Goal: Information Seeking & Learning: Learn about a topic

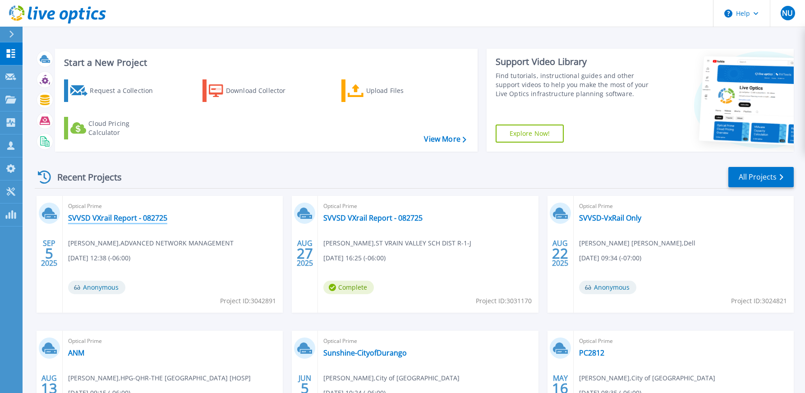
click at [113, 218] on link "SVVSD VXrail Report - 082725" at bounding box center [117, 217] width 99 height 9
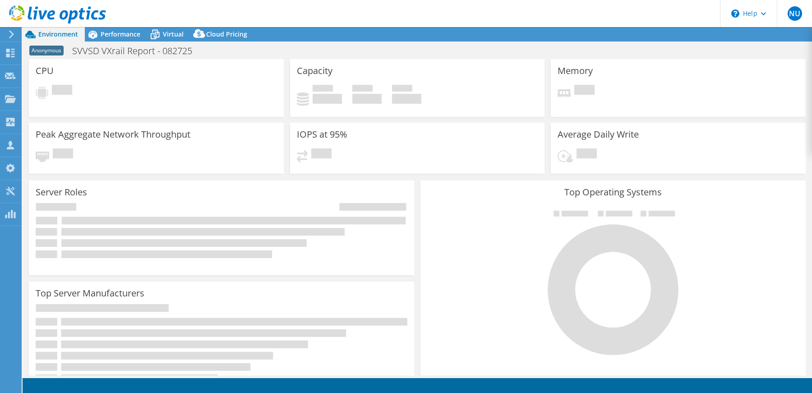
select select "USD"
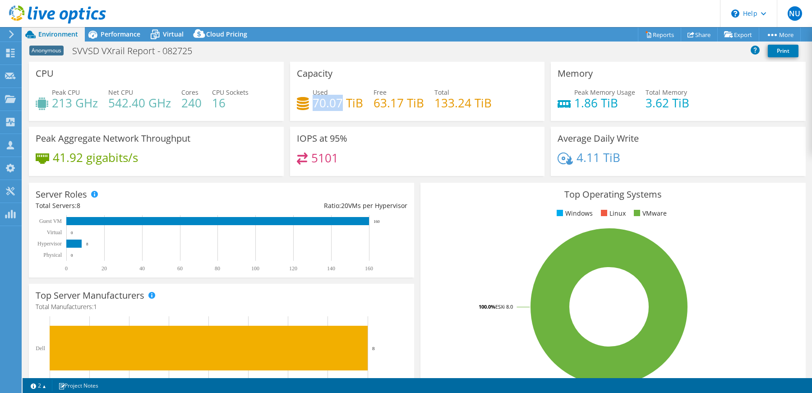
drag, startPoint x: 313, startPoint y: 107, endPoint x: 339, endPoint y: 104, distance: 25.9
click at [339, 104] on h4 "70.07 TiB" at bounding box center [338, 103] width 51 height 10
click at [429, 105] on div "Used 70.07 TiB Free 63.17 TiB Total 133.24 TiB" at bounding box center [417, 101] width 241 height 29
drag, startPoint x: 434, startPoint y: 104, endPoint x: 459, endPoint y: 106, distance: 24.9
click at [455, 106] on h4 "133.24 TiB" at bounding box center [462, 103] width 57 height 10
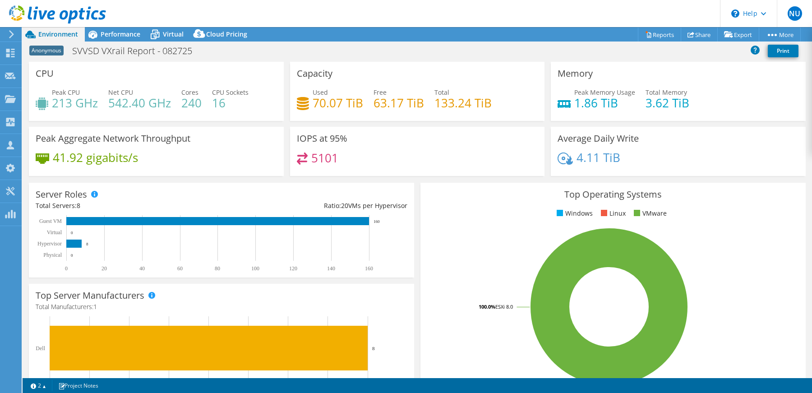
click at [467, 103] on h4 "133.24 TiB" at bounding box center [462, 103] width 57 height 10
drag, startPoint x: 312, startPoint y: 104, endPoint x: 359, endPoint y: 103, distance: 46.5
click at [359, 103] on h4 "70.07 TiB" at bounding box center [338, 103] width 51 height 10
click at [124, 28] on div "Performance" at bounding box center [116, 34] width 62 height 14
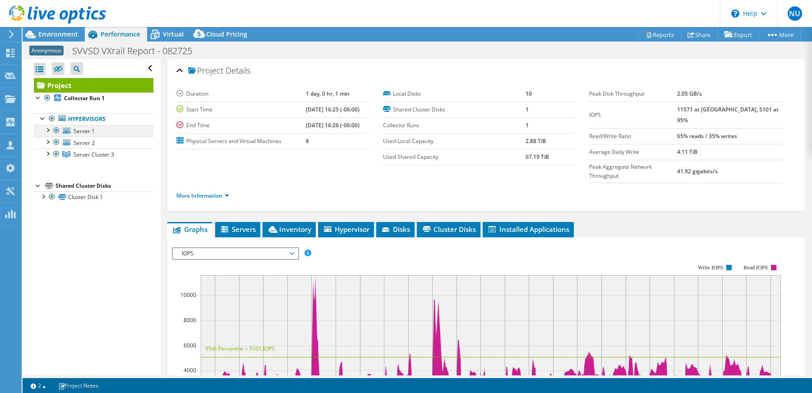
click at [46, 132] on div at bounding box center [47, 129] width 9 height 9
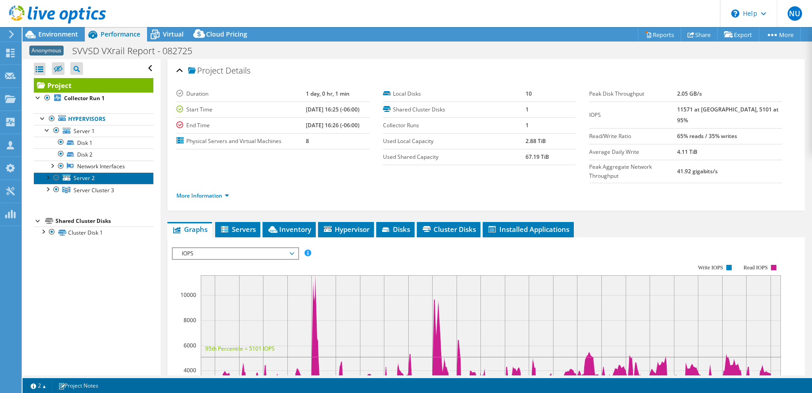
click at [83, 181] on span "Server 2" at bounding box center [84, 178] width 21 height 8
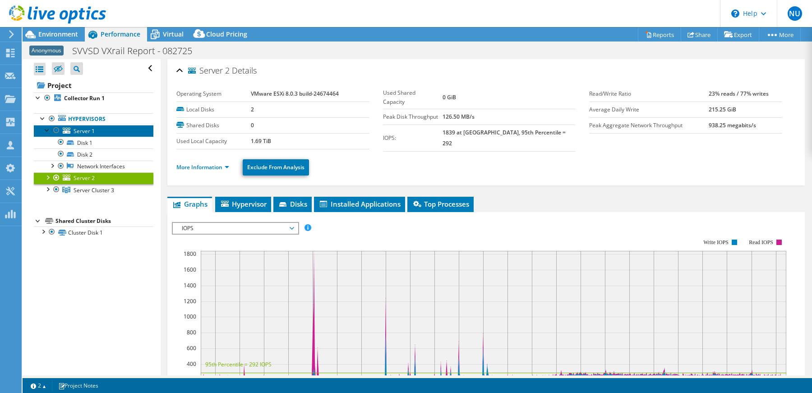
click at [82, 133] on span "Server 1" at bounding box center [84, 131] width 21 height 8
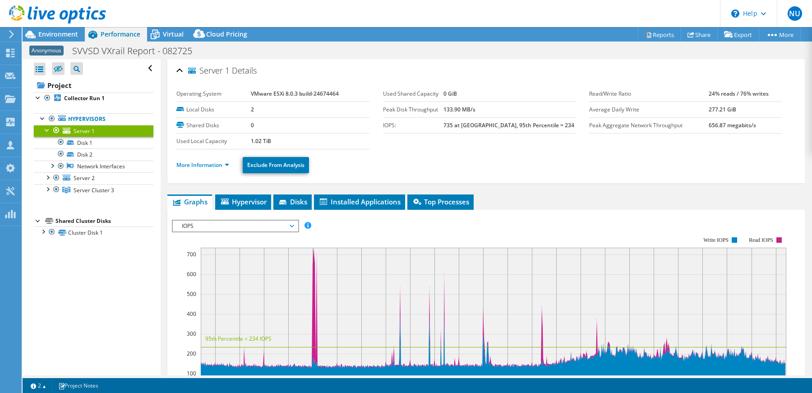
click at [202, 171] on ul "More Information Exclude From Analysis" at bounding box center [485, 164] width 619 height 18
click at [199, 166] on link "More Information" at bounding box center [202, 165] width 53 height 8
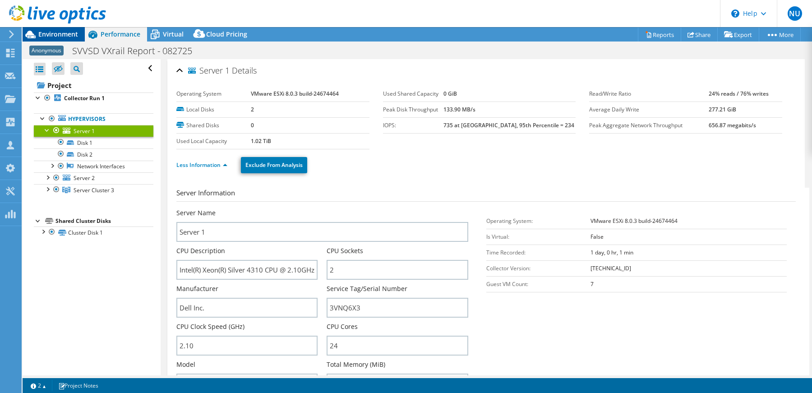
click at [65, 37] on span "Environment" at bounding box center [58, 34] width 40 height 9
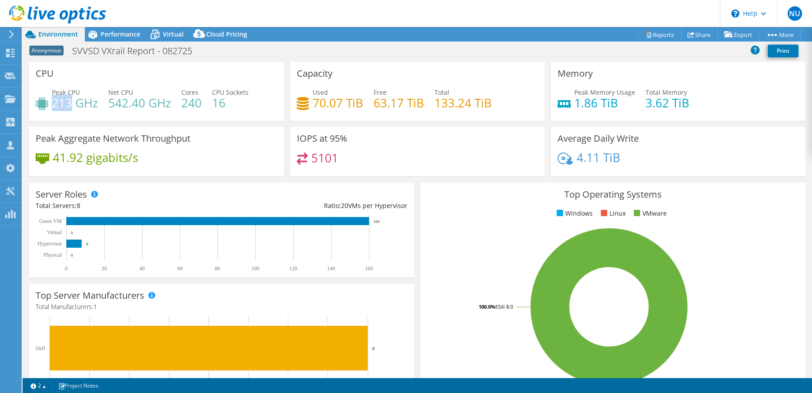
drag, startPoint x: 53, startPoint y: 101, endPoint x: 73, endPoint y: 103, distance: 19.9
click at [73, 103] on h4 "213 GHz" at bounding box center [75, 103] width 46 height 10
click at [127, 32] on span "Performance" at bounding box center [121, 34] width 40 height 9
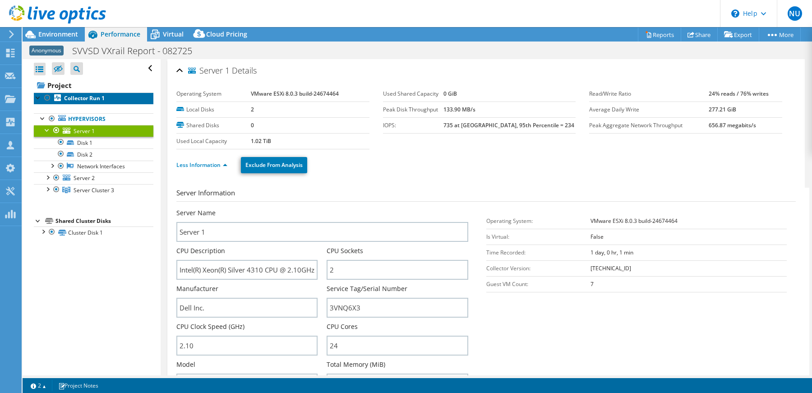
click at [84, 92] on link "Collector Run 1" at bounding box center [94, 98] width 120 height 12
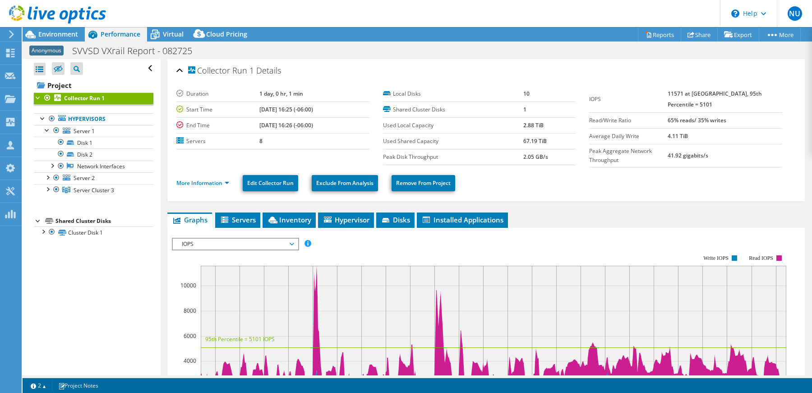
click at [209, 241] on span "IOPS" at bounding box center [235, 244] width 116 height 11
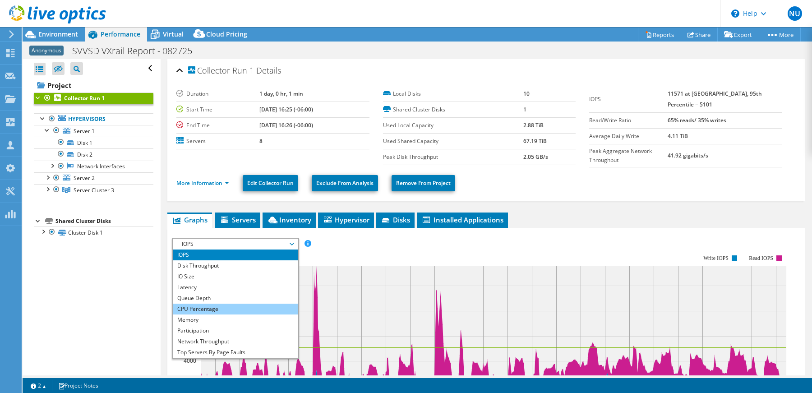
click at [202, 310] on li "CPU Percentage" at bounding box center [235, 309] width 125 height 11
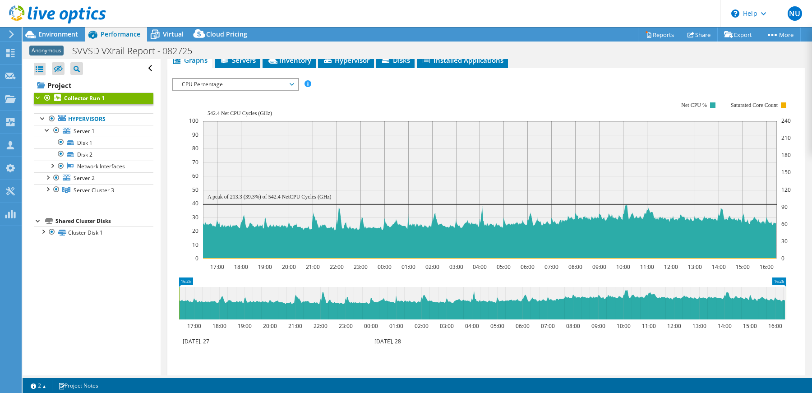
scroll to position [147, 0]
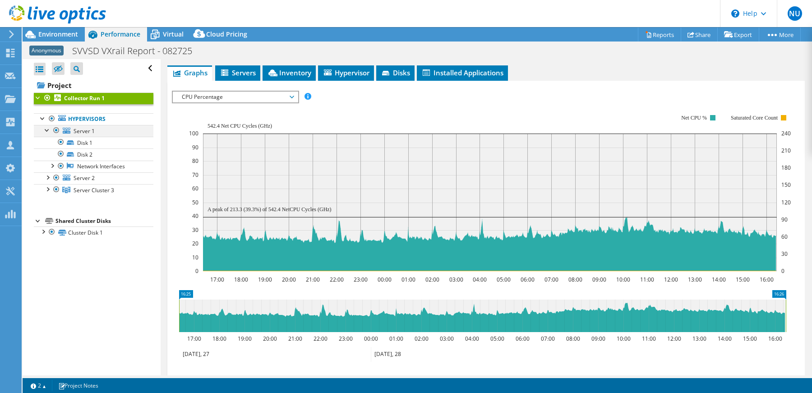
click at [47, 130] on div at bounding box center [47, 129] width 9 height 9
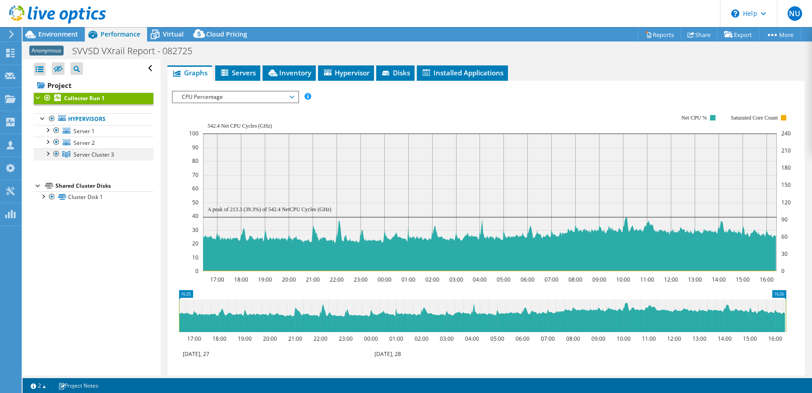
click at [46, 155] on div at bounding box center [47, 152] width 9 height 9
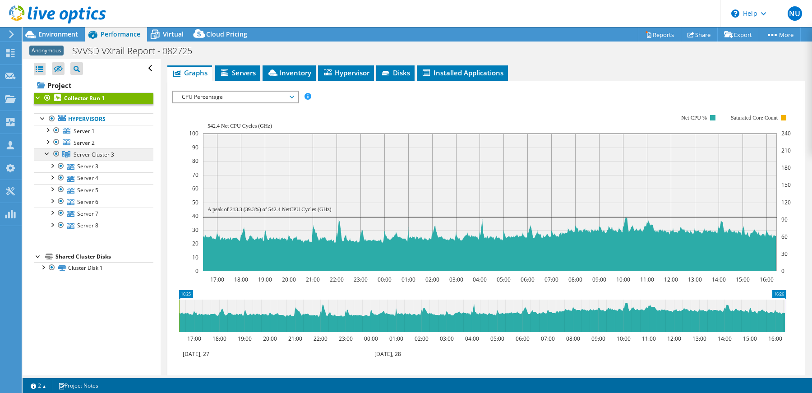
click at [72, 152] on link "Server Cluster 3" at bounding box center [94, 154] width 120 height 12
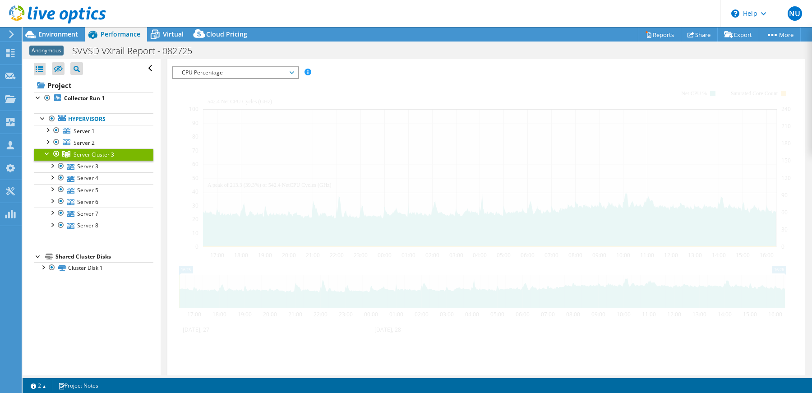
scroll to position [123, 0]
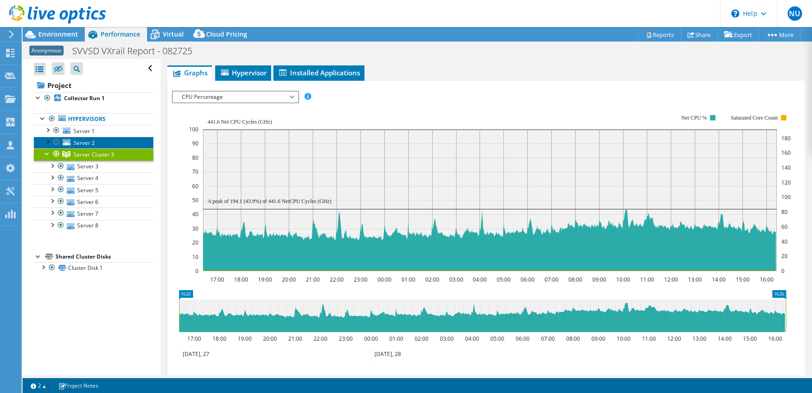
click at [78, 139] on span "Server 2" at bounding box center [84, 143] width 21 height 8
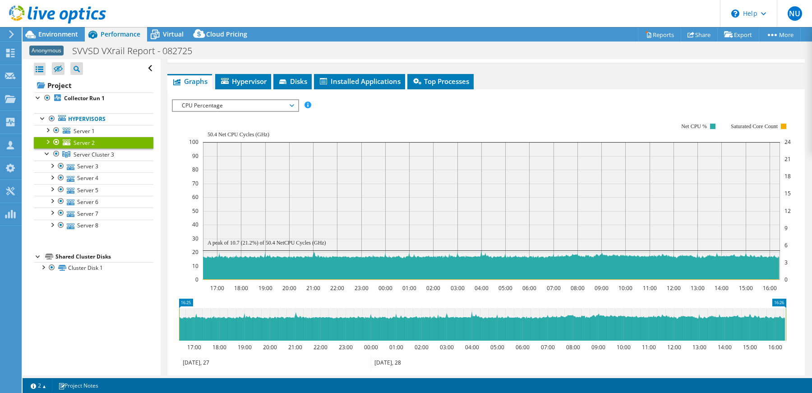
scroll to position [129, 0]
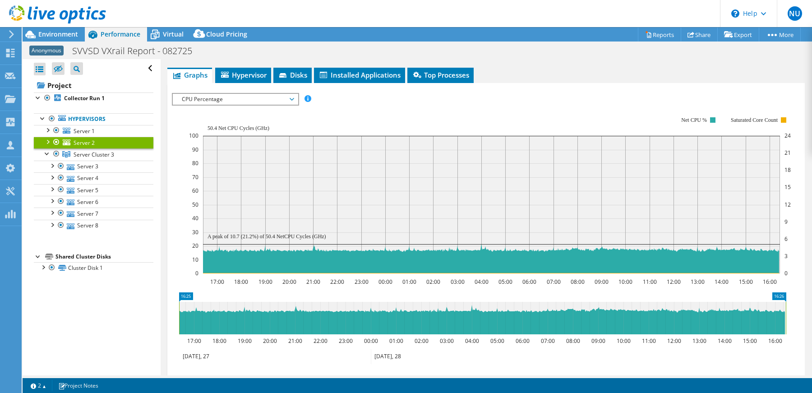
click at [46, 143] on div at bounding box center [47, 141] width 9 height 9
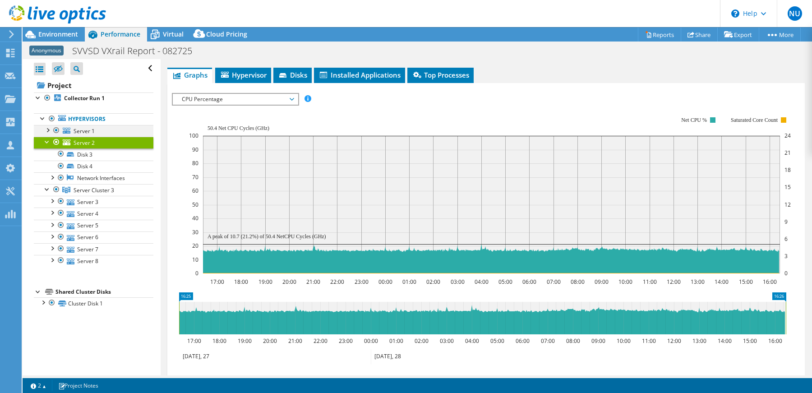
click at [46, 127] on div at bounding box center [47, 129] width 9 height 9
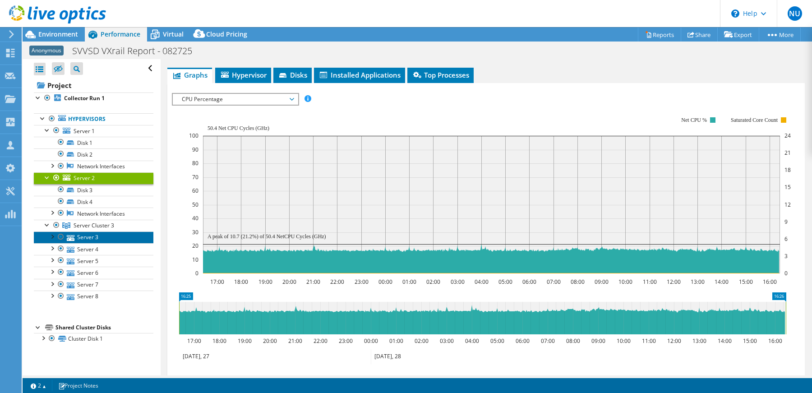
click at [75, 237] on link "Server 3" at bounding box center [94, 237] width 120 height 12
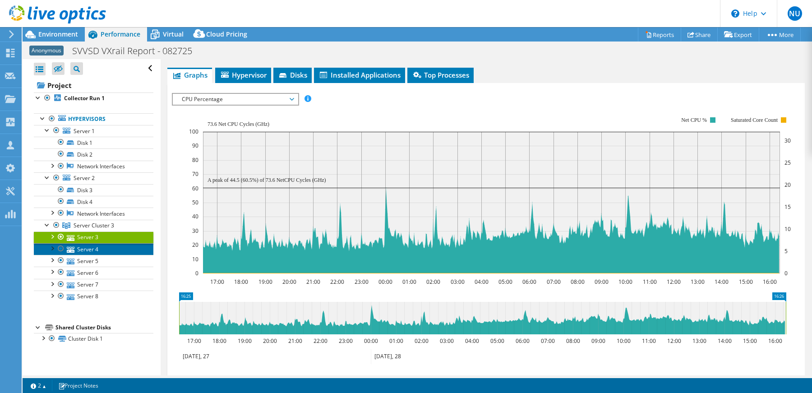
click at [90, 250] on link "Server 4" at bounding box center [94, 249] width 120 height 12
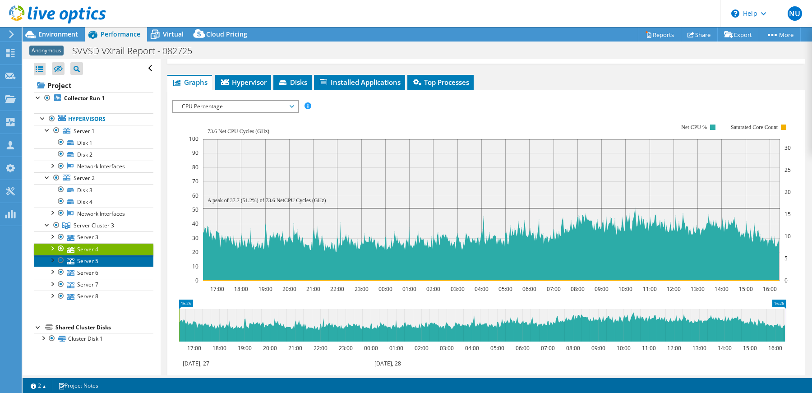
click at [88, 261] on link "Server 5" at bounding box center [94, 261] width 120 height 12
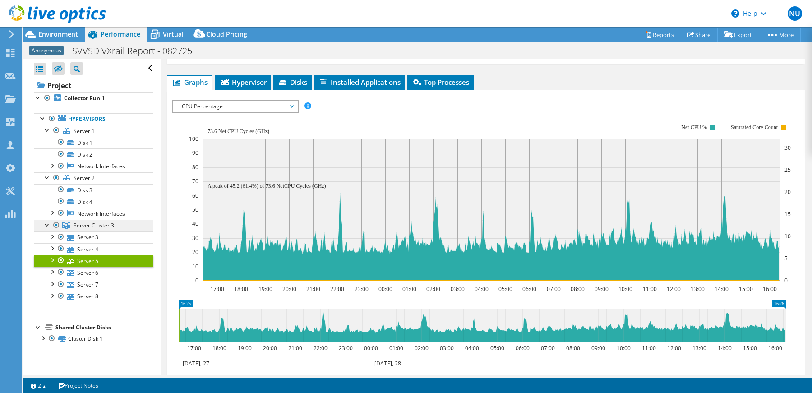
click at [89, 225] on span "Server Cluster 3" at bounding box center [94, 225] width 41 height 8
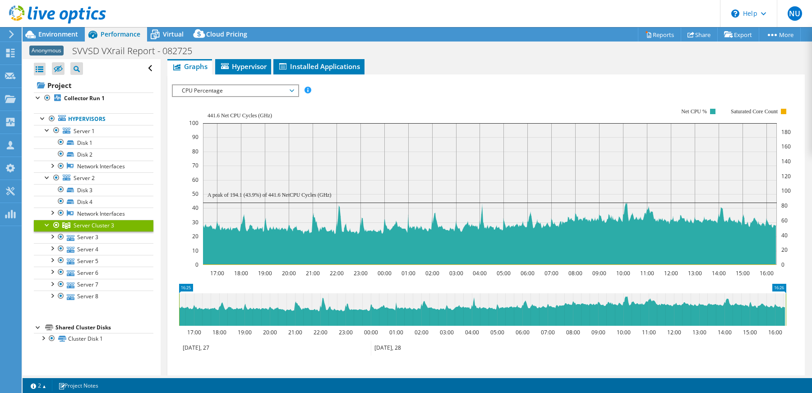
scroll to position [123, 0]
